Goal: Task Accomplishment & Management: Use online tool/utility

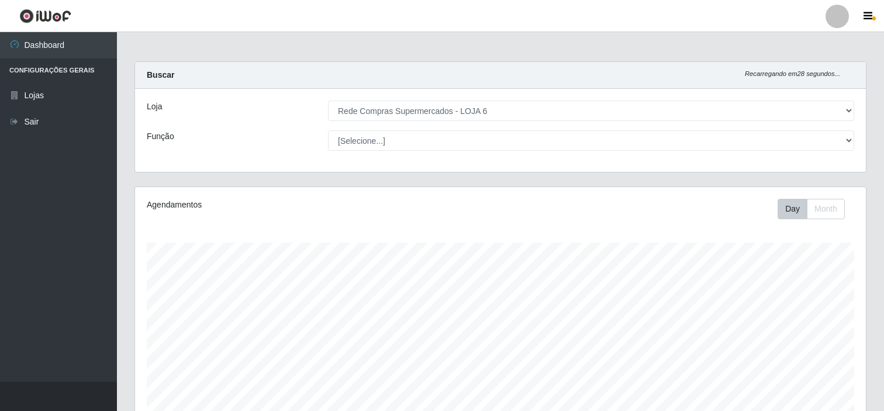
select select "398"
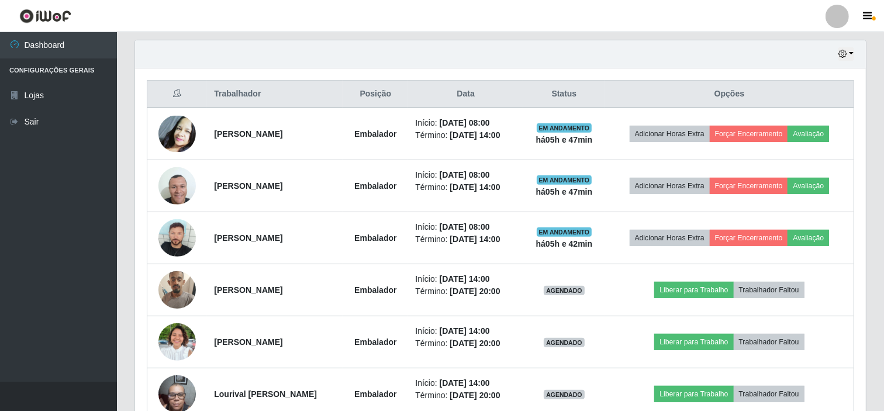
scroll to position [242, 731]
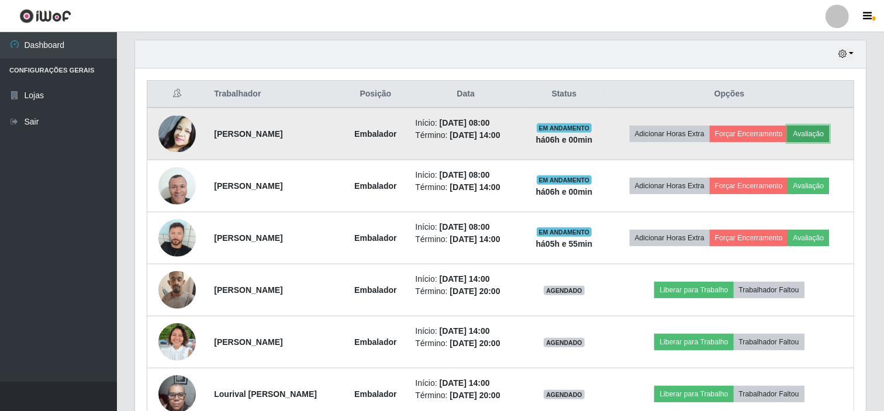
click at [825, 133] on button "Avaliação" at bounding box center [809, 134] width 42 height 16
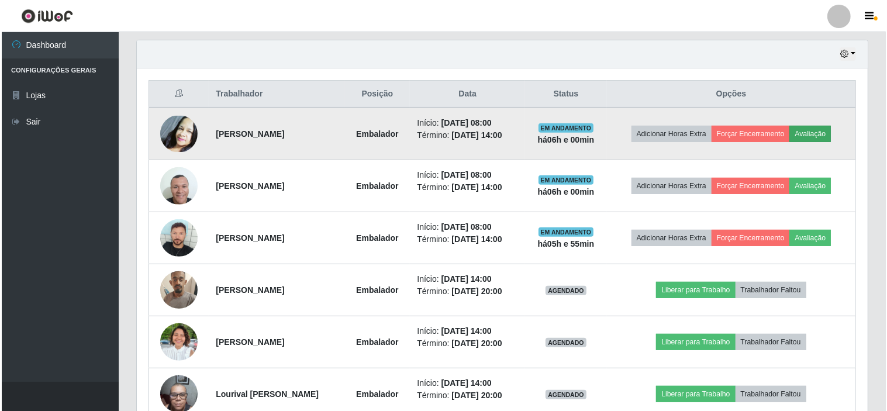
scroll to position [242, 723]
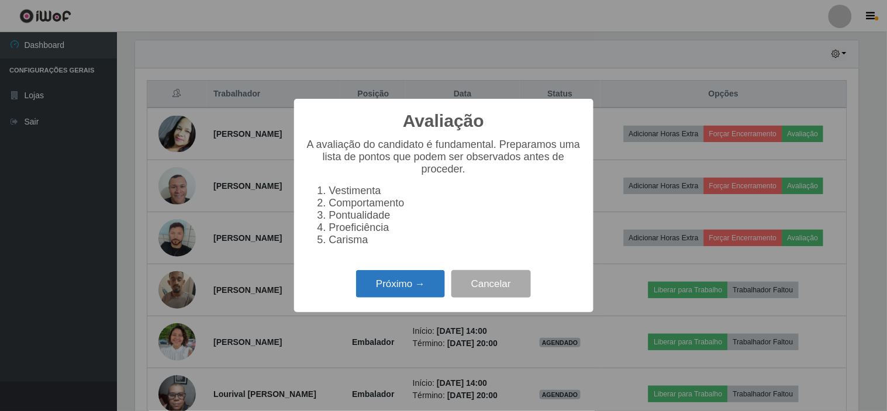
click at [412, 288] on button "Próximo →" at bounding box center [400, 283] width 89 height 27
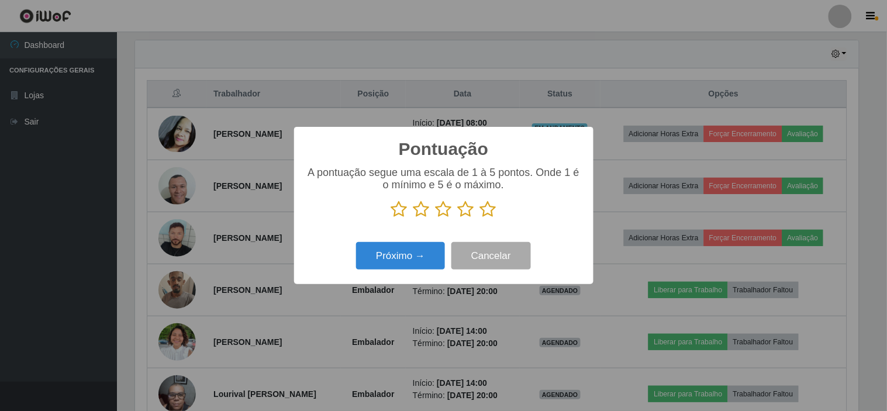
drag, startPoint x: 486, startPoint y: 212, endPoint x: 479, endPoint y: 213, distance: 7.1
click at [486, 212] on icon at bounding box center [488, 210] width 16 height 18
click at [480, 218] on input "radio" at bounding box center [480, 218] width 0 height 0
click at [412, 261] on button "Próximo →" at bounding box center [400, 255] width 89 height 27
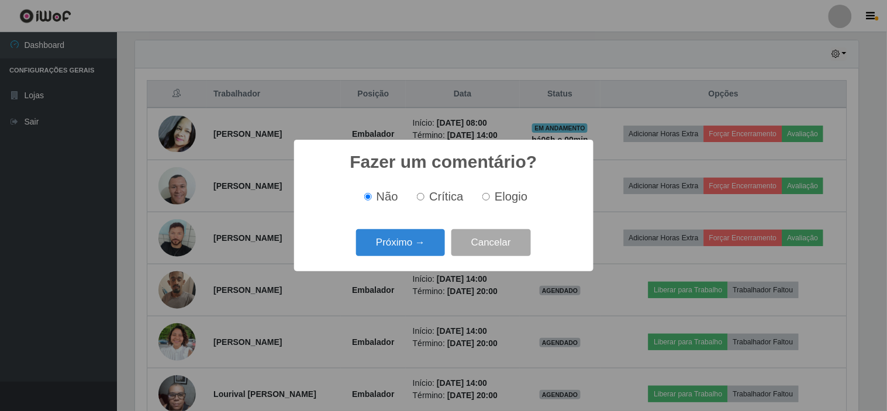
click at [507, 200] on span "Elogio" at bounding box center [511, 196] width 33 height 13
click at [490, 200] on input "Elogio" at bounding box center [486, 197] width 8 height 8
radio input "true"
click at [380, 200] on span "Não" at bounding box center [388, 196] width 22 height 13
click at [372, 200] on input "Não" at bounding box center [368, 197] width 8 height 8
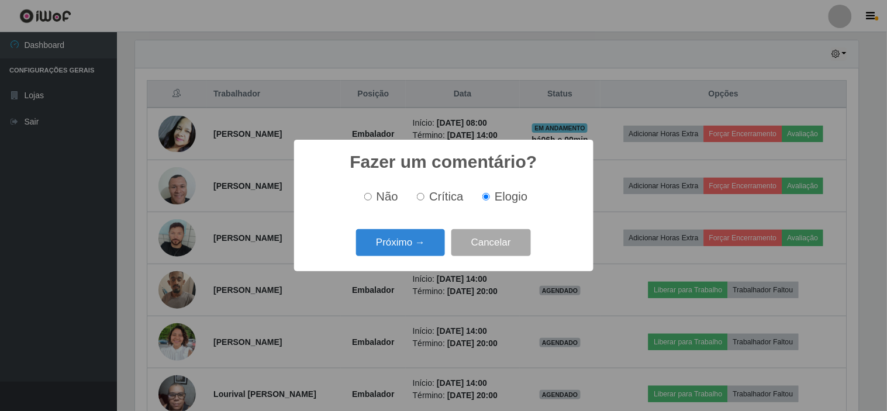
radio input "true"
click at [395, 241] on button "Próximo →" at bounding box center [400, 242] width 89 height 27
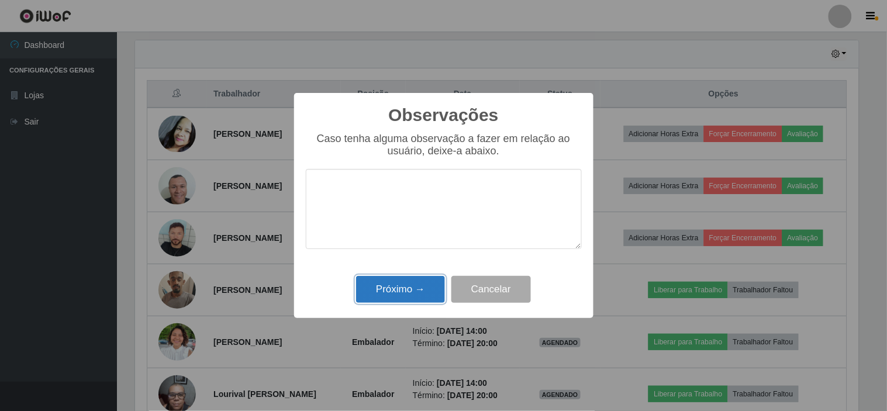
click at [401, 285] on button "Próximo →" at bounding box center [400, 289] width 89 height 27
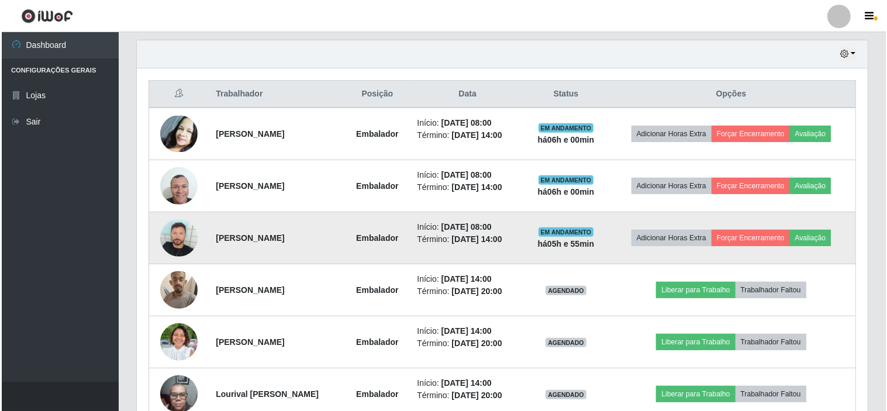
scroll to position [242, 731]
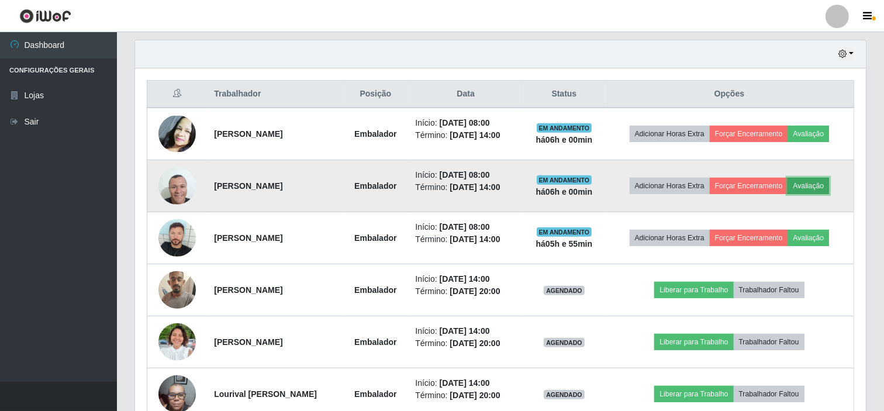
click at [826, 189] on button "Avaliação" at bounding box center [809, 186] width 42 height 16
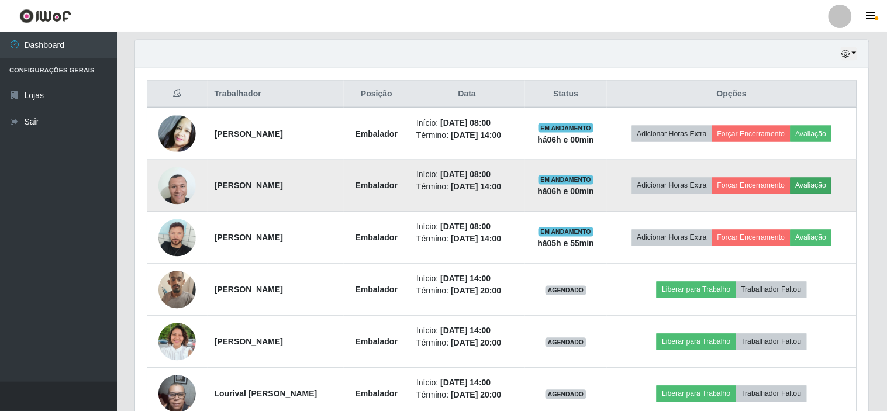
scroll to position [242, 723]
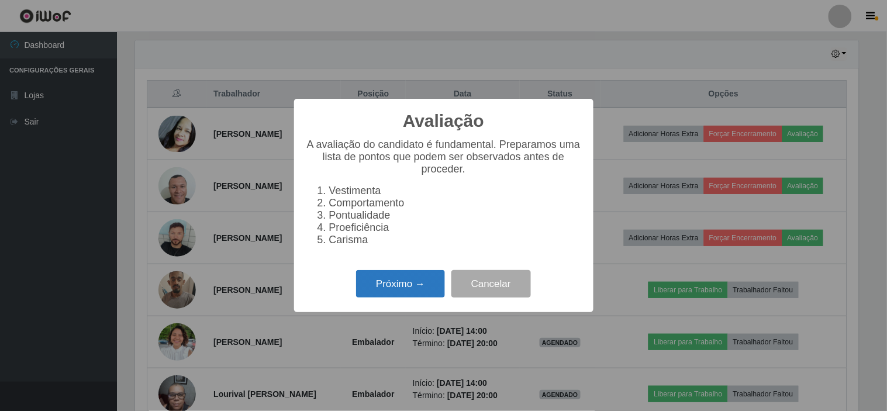
click at [416, 288] on button "Próximo →" at bounding box center [400, 283] width 89 height 27
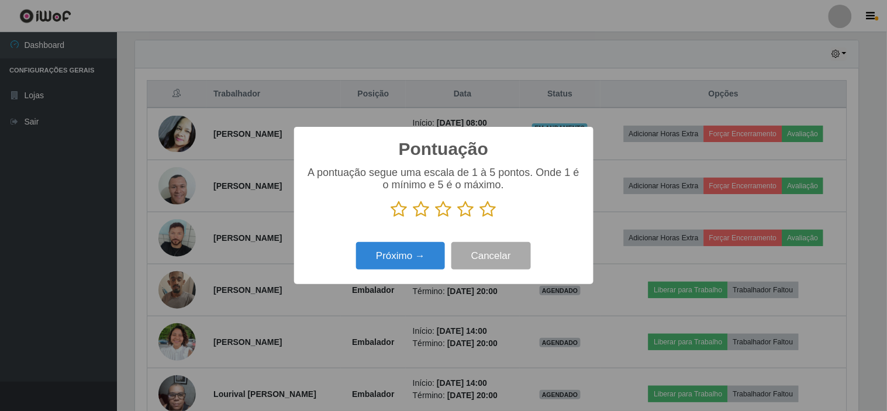
click at [486, 213] on icon at bounding box center [488, 210] width 16 height 18
click at [480, 218] on input "radio" at bounding box center [480, 218] width 0 height 0
click at [424, 252] on button "Próximo →" at bounding box center [400, 255] width 89 height 27
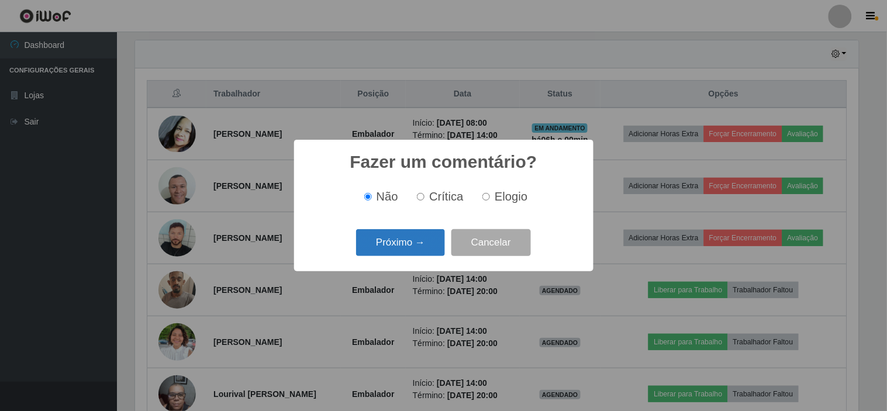
click at [406, 247] on button "Próximo →" at bounding box center [400, 242] width 89 height 27
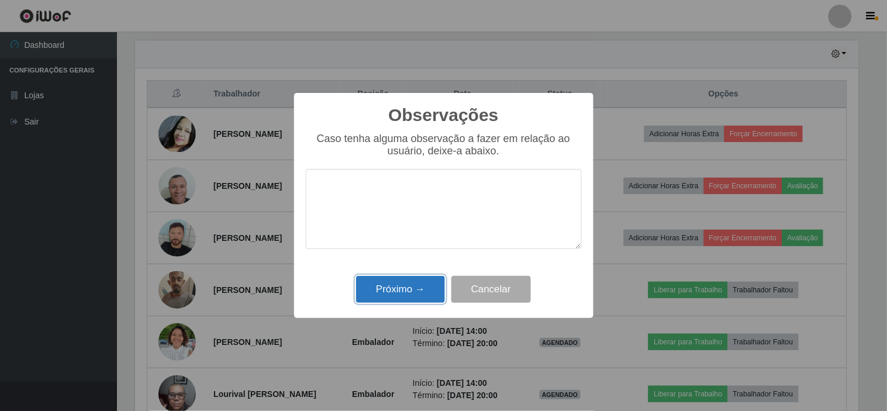
click at [419, 289] on button "Próximo →" at bounding box center [400, 289] width 89 height 27
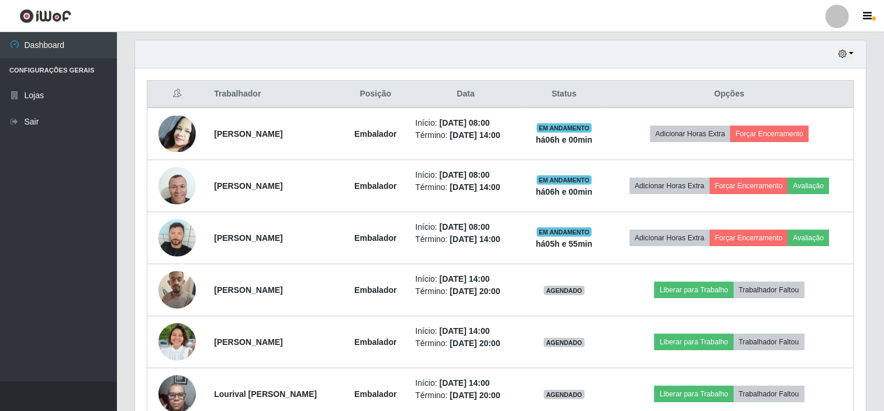
scroll to position [242, 731]
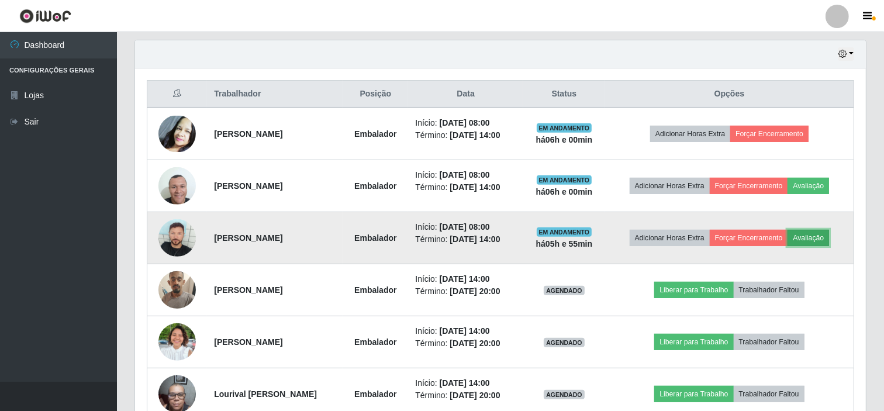
click at [829, 237] on button "Avaliação" at bounding box center [809, 238] width 42 height 16
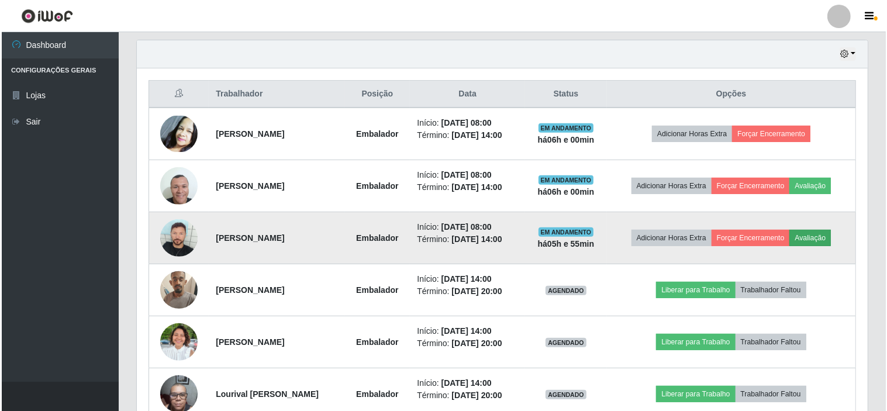
scroll to position [242, 723]
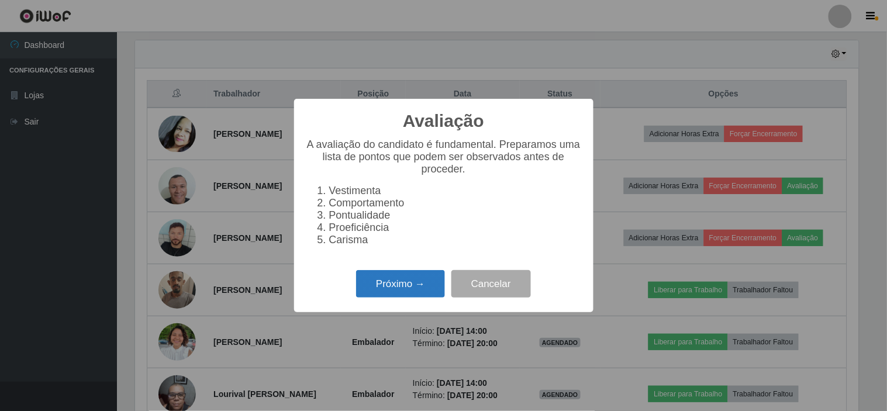
click at [416, 289] on button "Próximo →" at bounding box center [400, 283] width 89 height 27
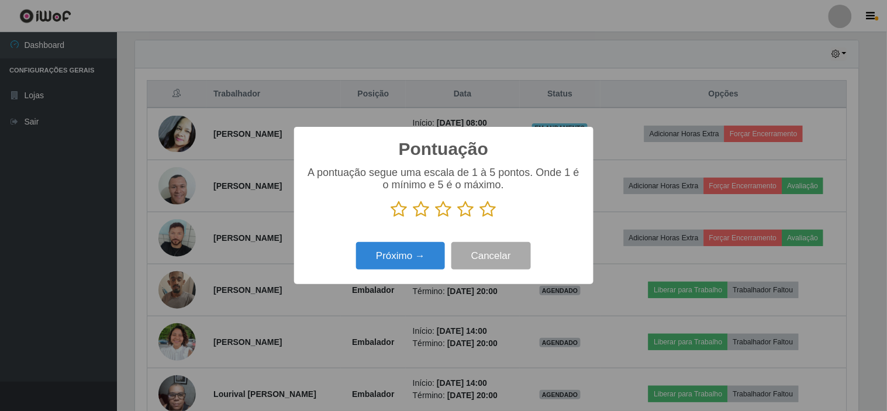
click at [486, 212] on icon at bounding box center [488, 210] width 16 height 18
click at [480, 218] on input "radio" at bounding box center [480, 218] width 0 height 0
click at [415, 263] on button "Próximo →" at bounding box center [400, 255] width 89 height 27
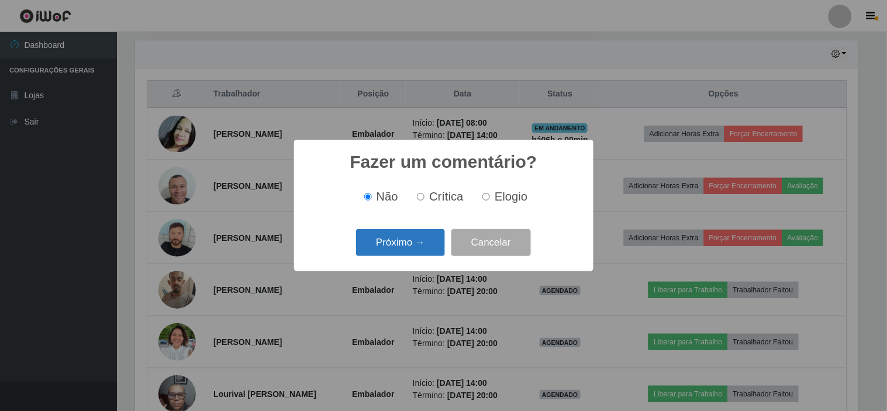
click at [409, 243] on button "Próximo →" at bounding box center [400, 242] width 89 height 27
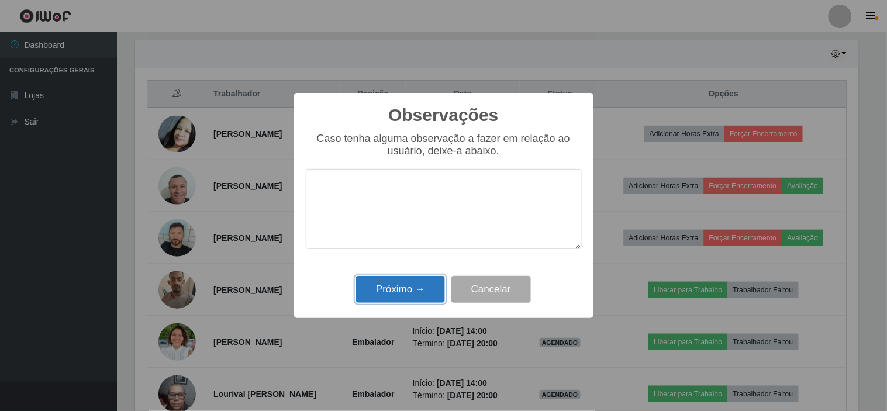
click at [412, 288] on button "Próximo →" at bounding box center [400, 289] width 89 height 27
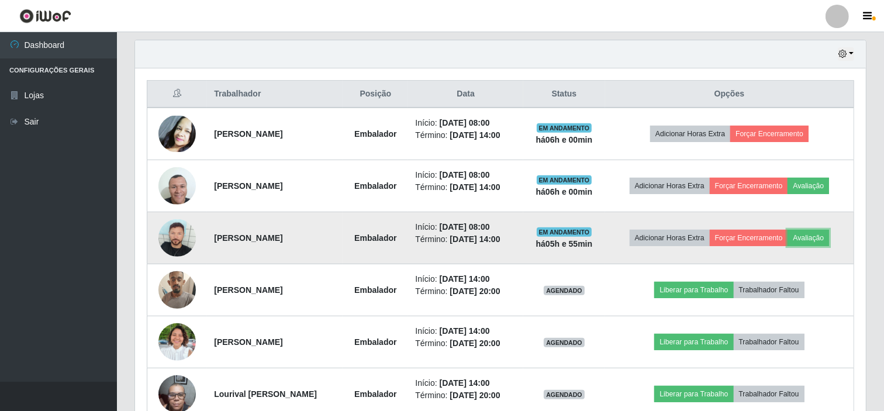
scroll to position [242, 731]
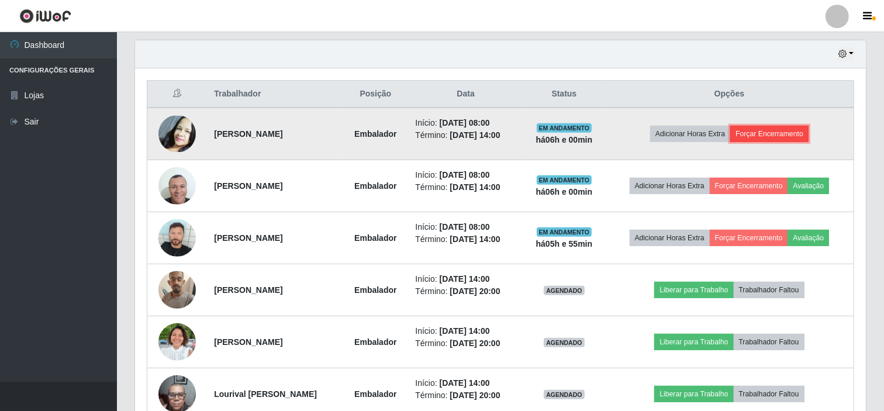
click at [774, 136] on button "Forçar Encerramento" at bounding box center [769, 134] width 78 height 16
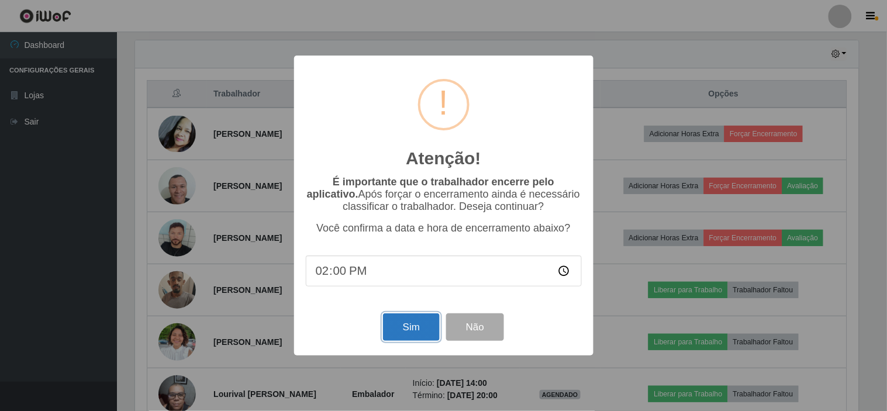
click at [412, 326] on button "Sim" at bounding box center [411, 326] width 57 height 27
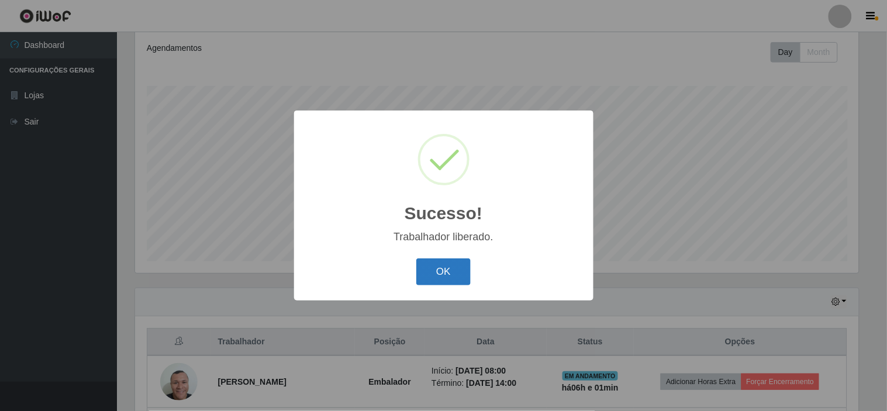
click at [447, 270] on button "OK" at bounding box center [443, 271] width 54 height 27
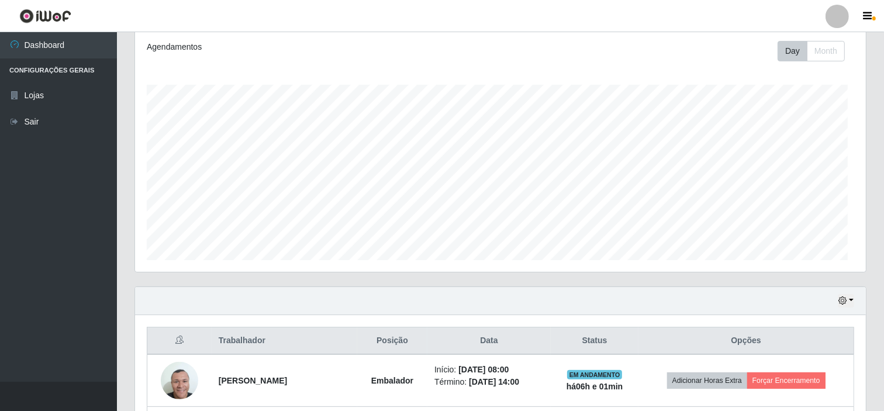
scroll to position [0, 0]
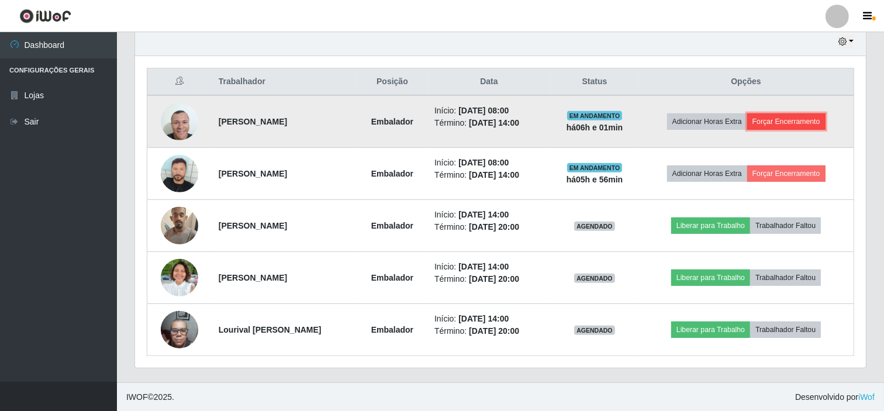
click at [783, 123] on button "Forçar Encerramento" at bounding box center [786, 121] width 78 height 16
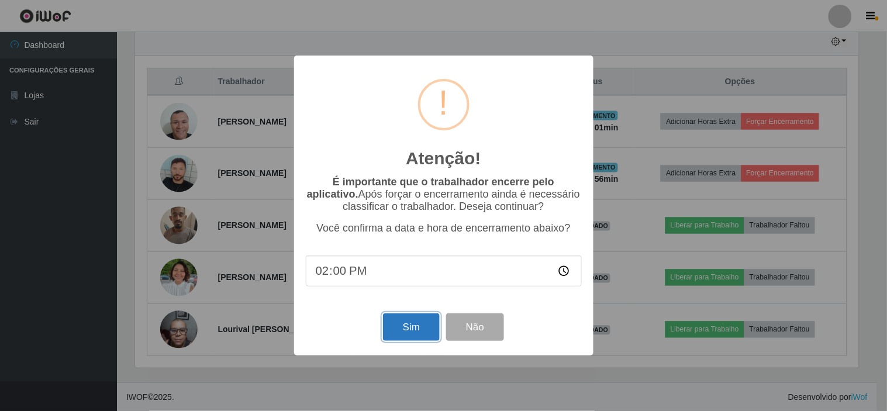
click at [422, 328] on button "Sim" at bounding box center [411, 326] width 57 height 27
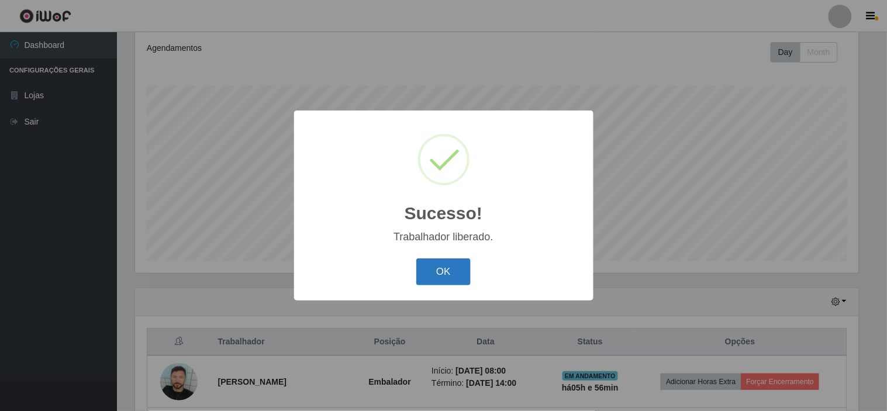
click at [457, 267] on button "OK" at bounding box center [443, 271] width 54 height 27
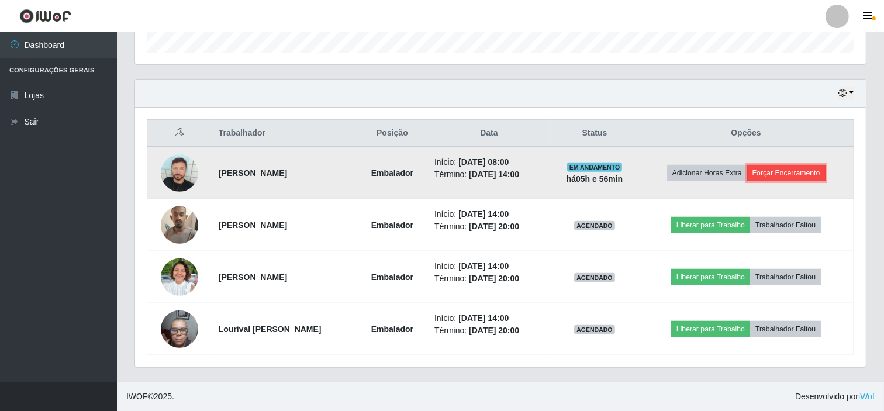
click at [802, 172] on button "Forçar Encerramento" at bounding box center [786, 173] width 78 height 16
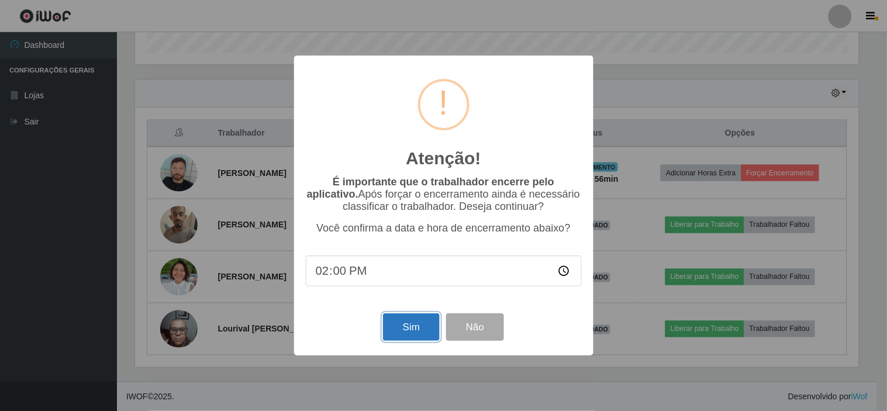
click at [417, 328] on button "Sim" at bounding box center [411, 326] width 57 height 27
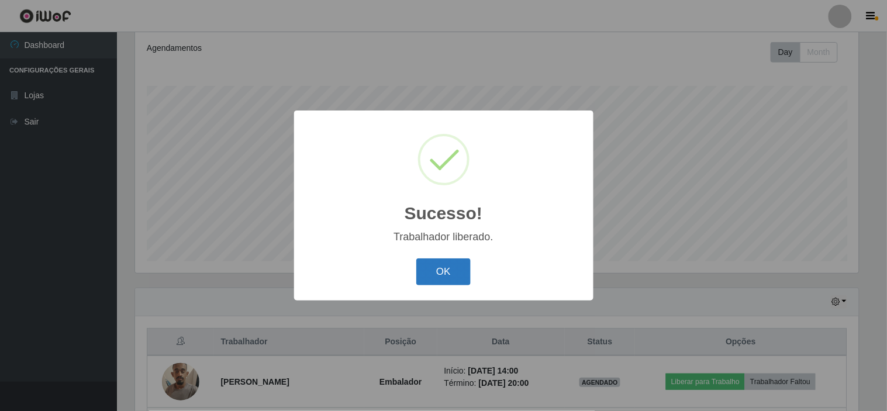
click at [460, 272] on button "OK" at bounding box center [443, 271] width 54 height 27
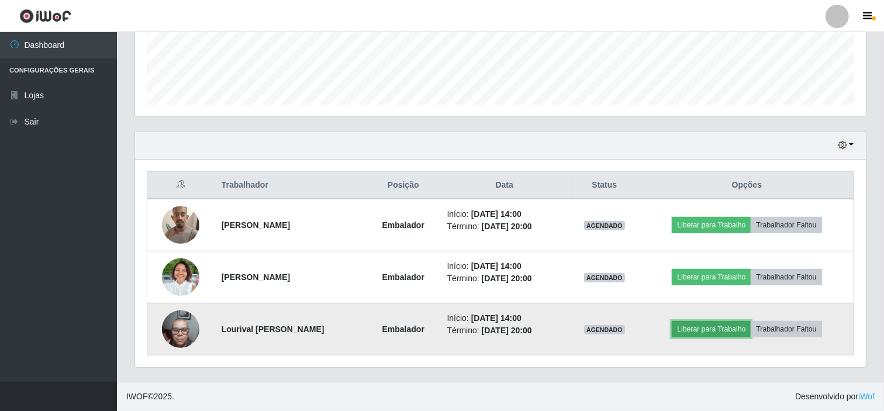
click at [738, 329] on button "Liberar para Trabalho" at bounding box center [711, 329] width 79 height 16
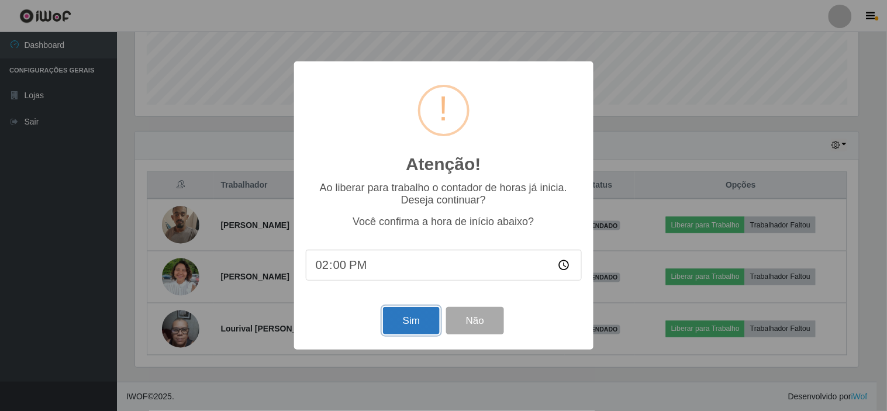
click at [407, 319] on button "Sim" at bounding box center [411, 320] width 57 height 27
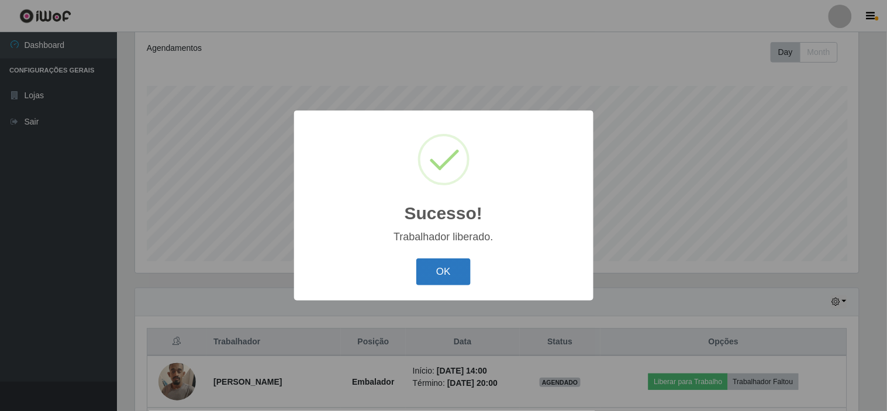
click at [436, 271] on button "OK" at bounding box center [443, 271] width 54 height 27
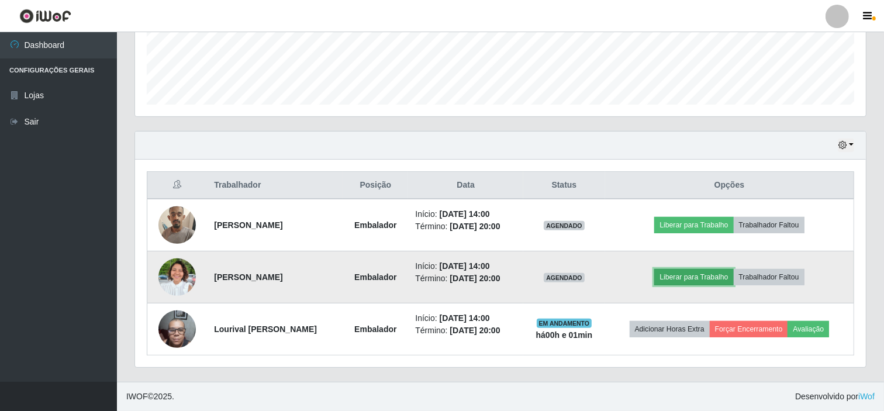
click at [715, 275] on button "Liberar para Trabalho" at bounding box center [693, 277] width 79 height 16
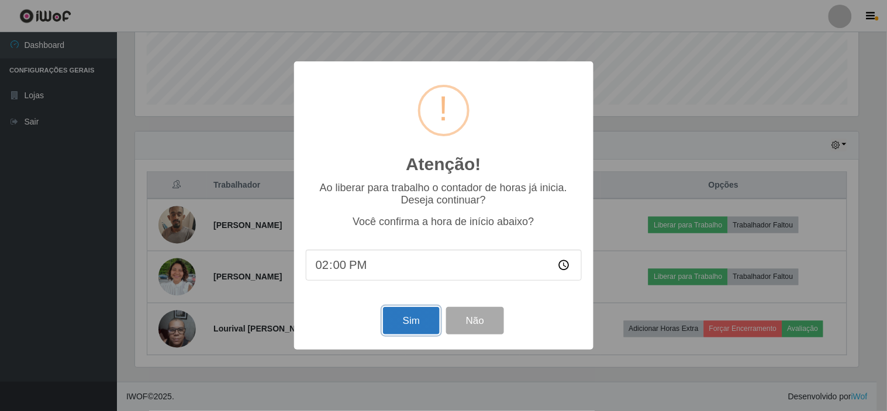
click at [411, 322] on button "Sim" at bounding box center [411, 320] width 57 height 27
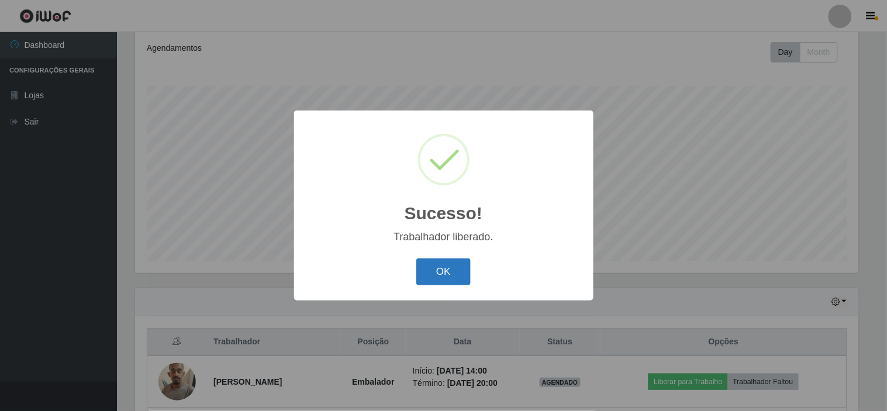
click at [448, 278] on button "OK" at bounding box center [443, 271] width 54 height 27
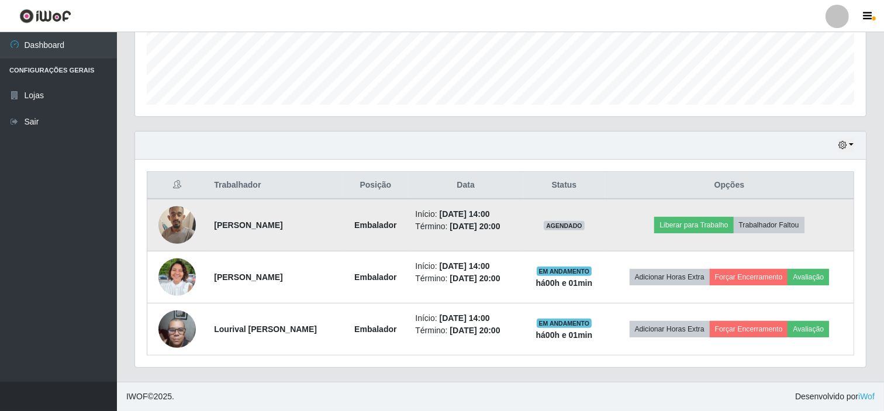
click at [175, 225] on img at bounding box center [176, 225] width 37 height 50
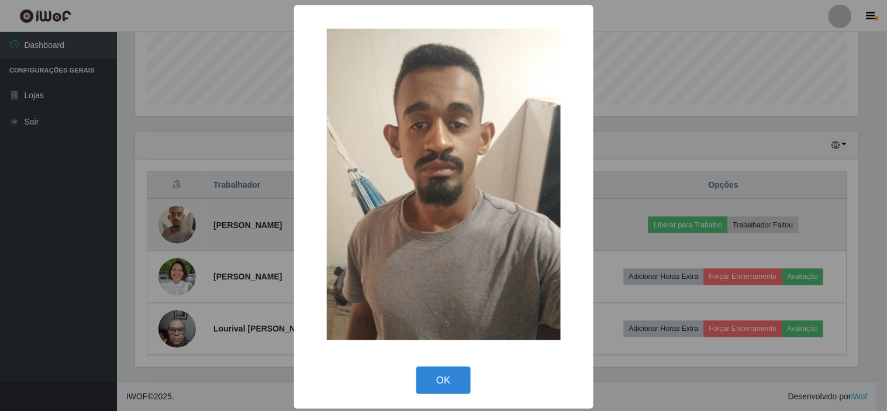
click at [175, 225] on div "× OK Cancel" at bounding box center [443, 205] width 887 height 411
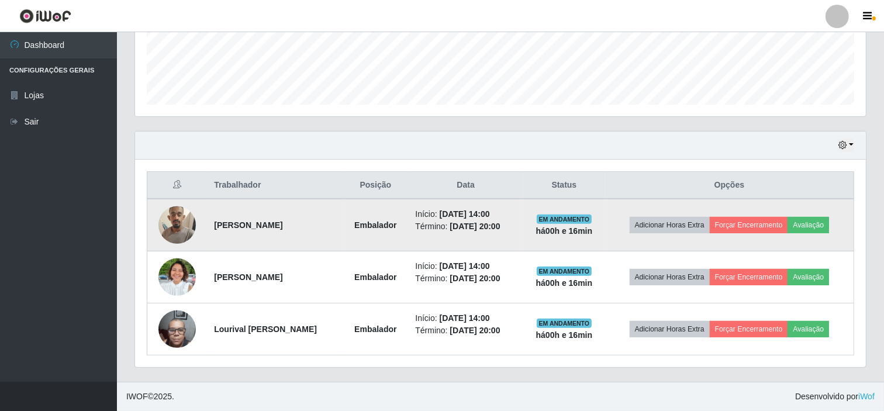
click at [178, 220] on img at bounding box center [176, 225] width 37 height 50
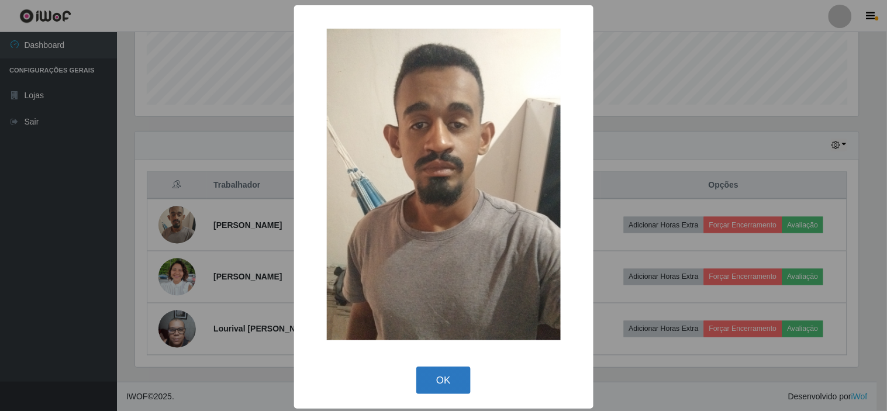
click at [440, 373] on button "OK" at bounding box center [443, 380] width 54 height 27
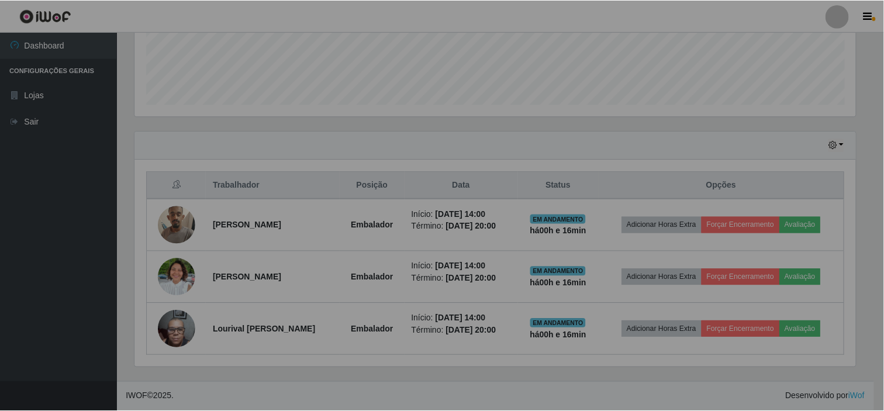
scroll to position [242, 731]
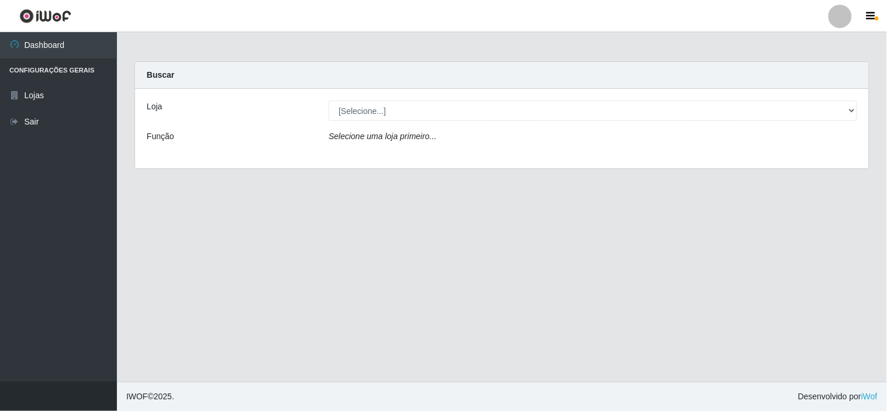
click at [857, 112] on div "[Selecione...] Rede Compras Supermercados - LOJA 6" at bounding box center [593, 111] width 546 height 20
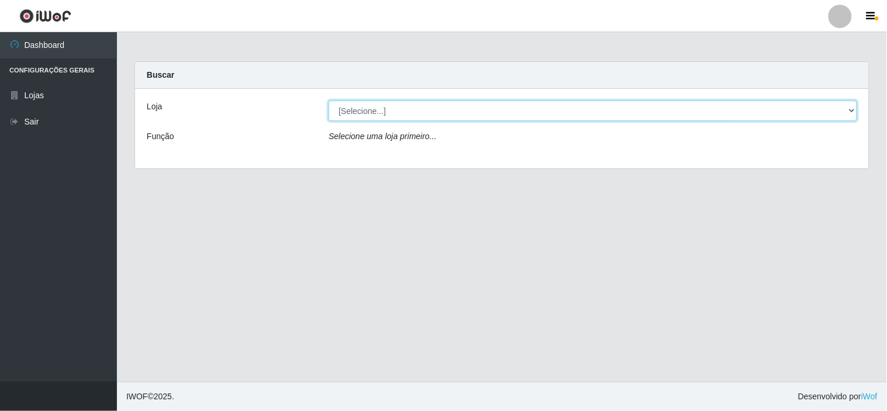
click at [854, 112] on select "[Selecione...] Rede Compras Supermercados - LOJA 6" at bounding box center [593, 111] width 529 height 20
select select "398"
click at [329, 101] on select "[Selecione...] Rede Compras Supermercados - LOJA 6" at bounding box center [593, 111] width 529 height 20
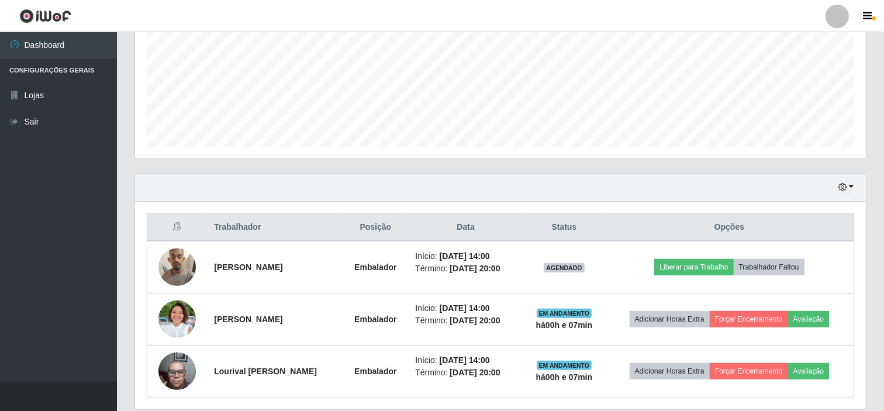
scroll to position [248, 0]
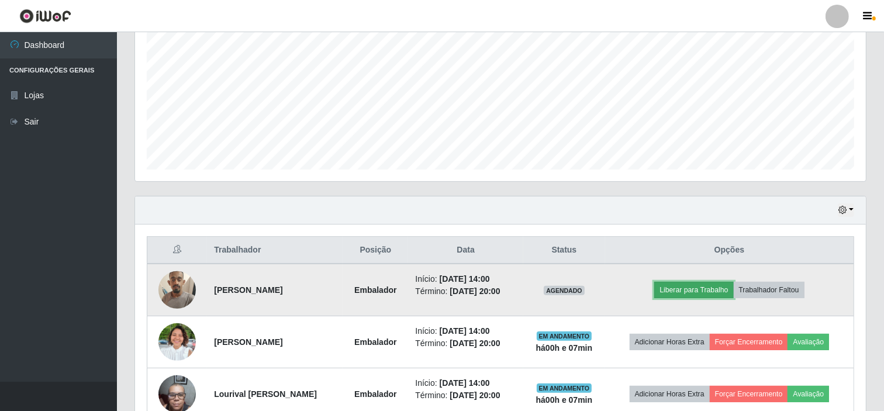
click at [725, 292] on button "Liberar para Trabalho" at bounding box center [693, 290] width 79 height 16
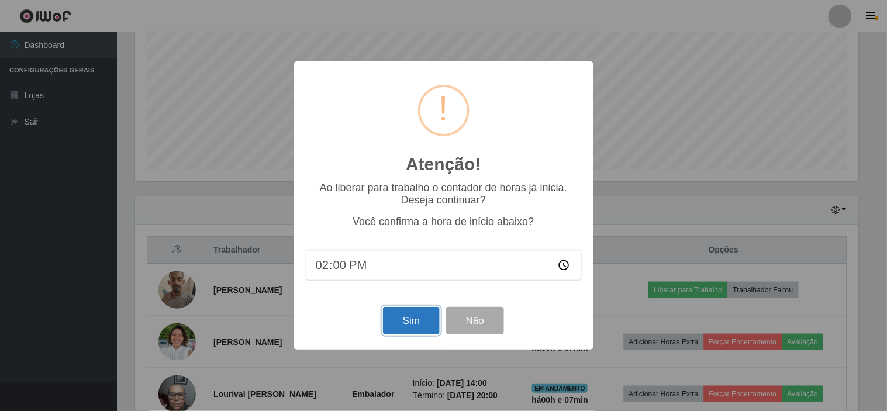
click at [413, 326] on button "Sim" at bounding box center [411, 320] width 57 height 27
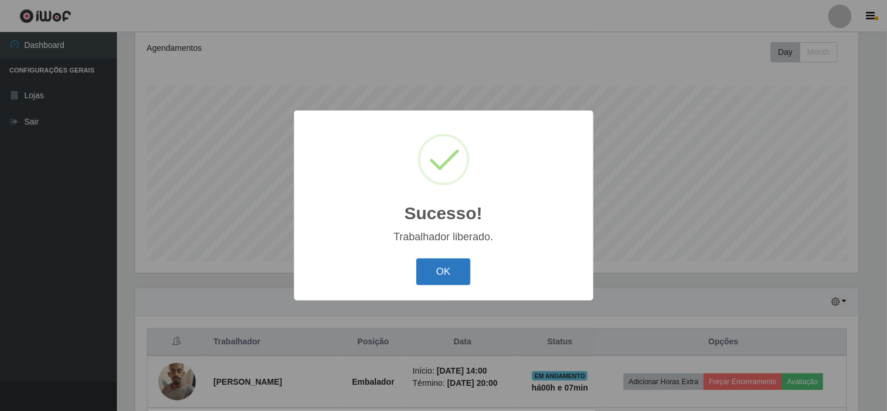
click at [435, 278] on button "OK" at bounding box center [443, 271] width 54 height 27
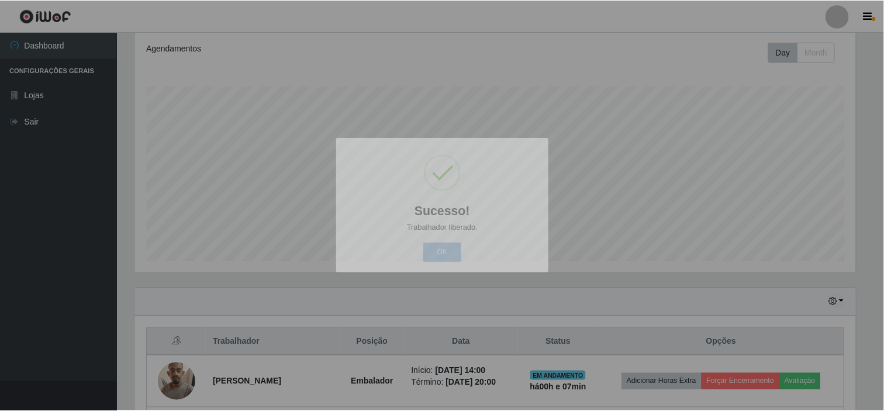
scroll to position [242, 731]
